Goal: Download file/media

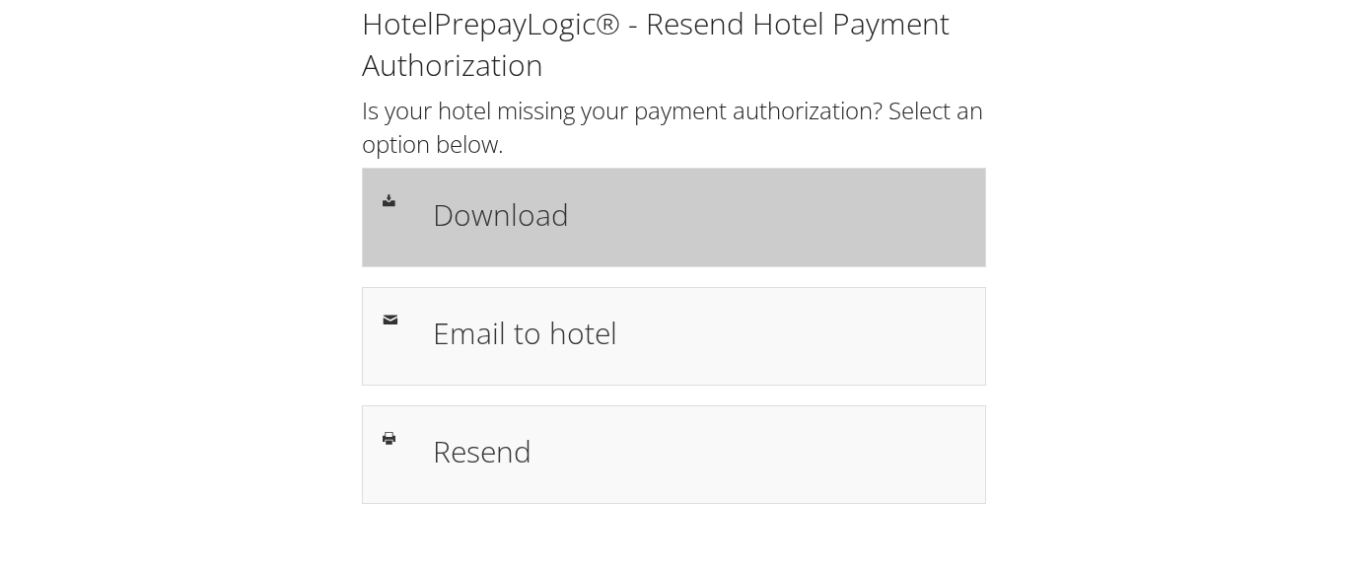
click at [504, 217] on h1 "Download" at bounding box center [698, 214] width 531 height 44
click at [515, 220] on h1 "Download" at bounding box center [698, 214] width 531 height 44
